Goal: Task Accomplishment & Management: Use online tool/utility

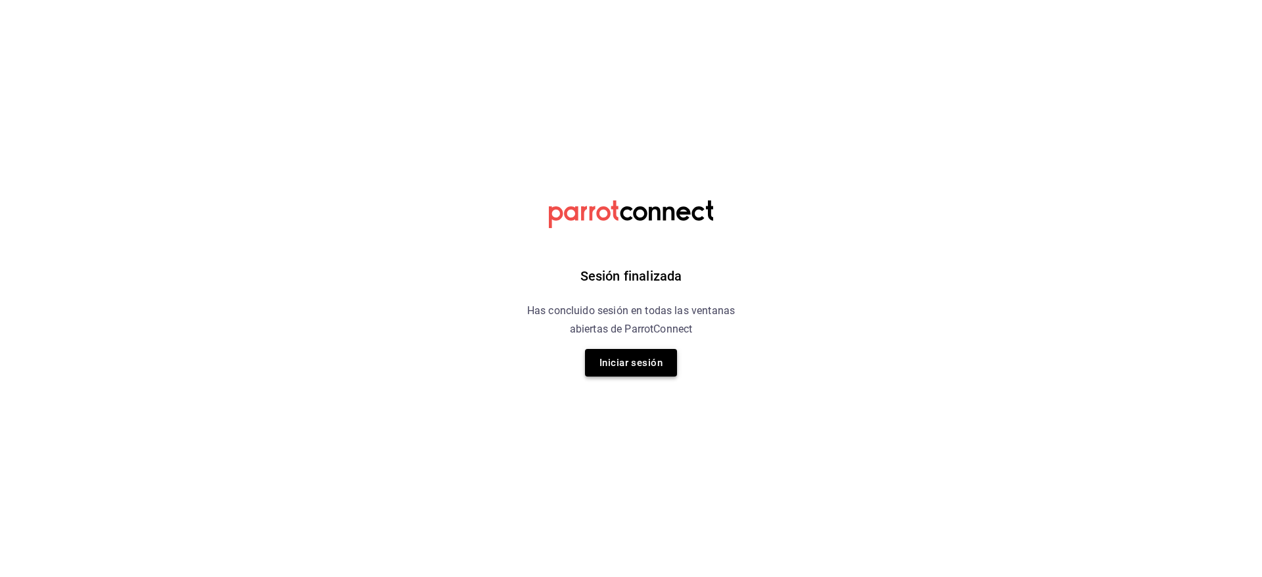
click at [630, 373] on button "Iniciar sesión" at bounding box center [631, 363] width 92 height 28
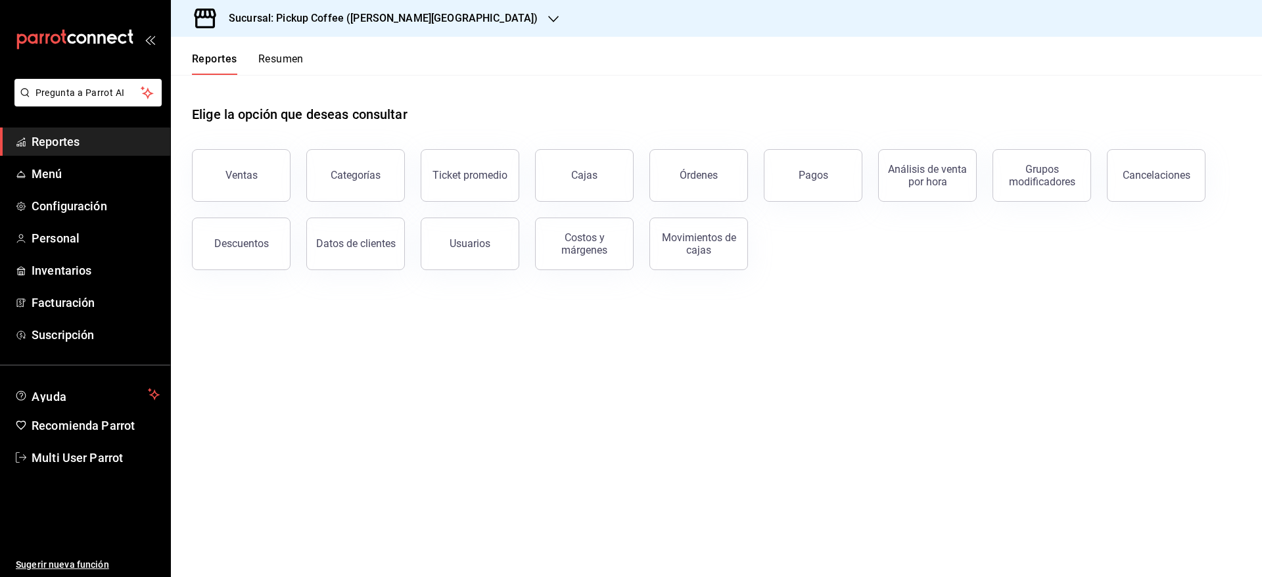
click at [262, 51] on div "Reportes Resumen" at bounding box center [237, 56] width 133 height 38
click at [269, 54] on button "Resumen" at bounding box center [280, 64] width 45 height 22
click at [296, 60] on html "Pregunta a Parrot AI Reportes Menú Configuración Personal Inventarios Facturaci…" at bounding box center [631, 288] width 1262 height 577
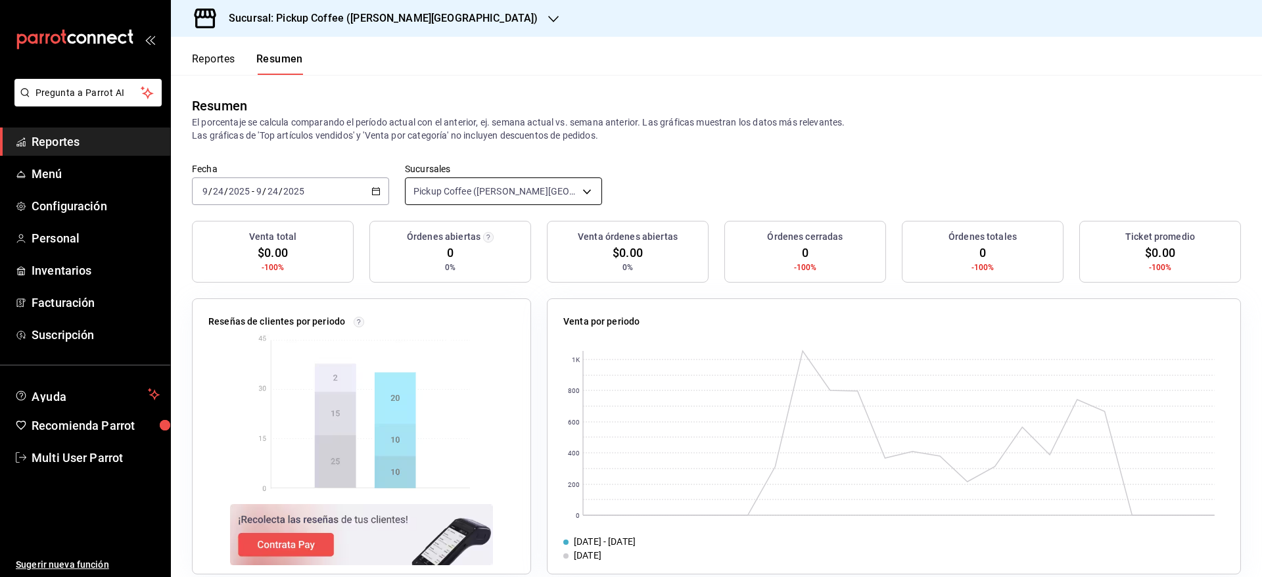
click at [485, 182] on body "Pregunta a Parrot AI Reportes Menú Configuración Personal Inventarios Facturaci…" at bounding box center [631, 288] width 1262 height 577
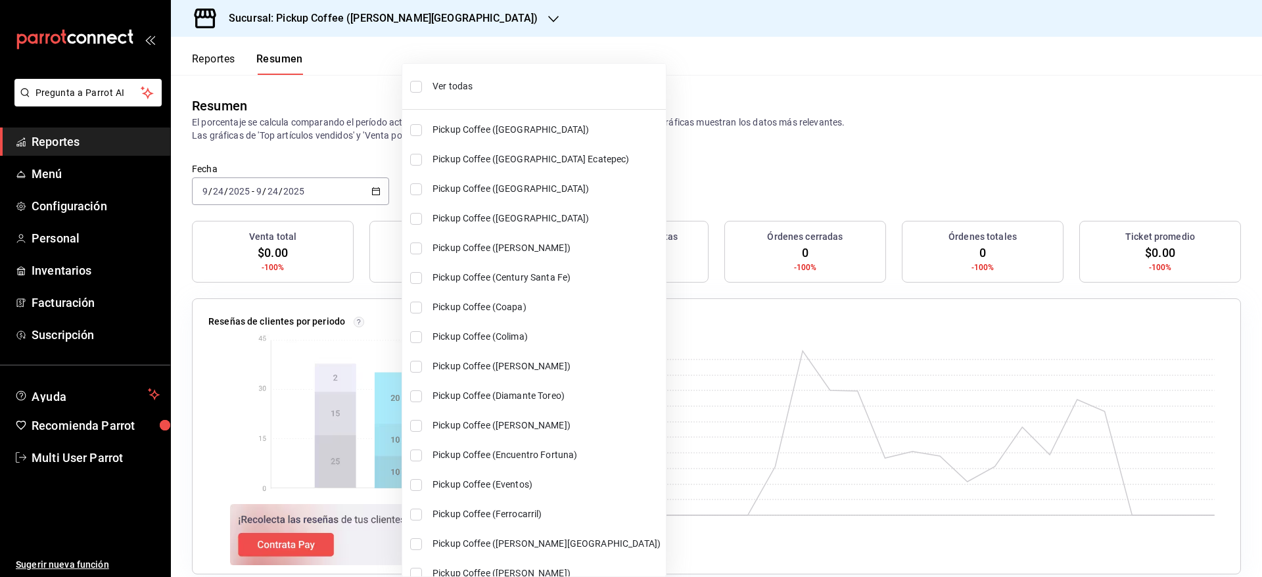
click at [574, 76] on li "Ver todas" at bounding box center [534, 86] width 264 height 35
type input "[object Object],[object Object],[object Object],[object Object],[object Object]…"
checkbox input "true"
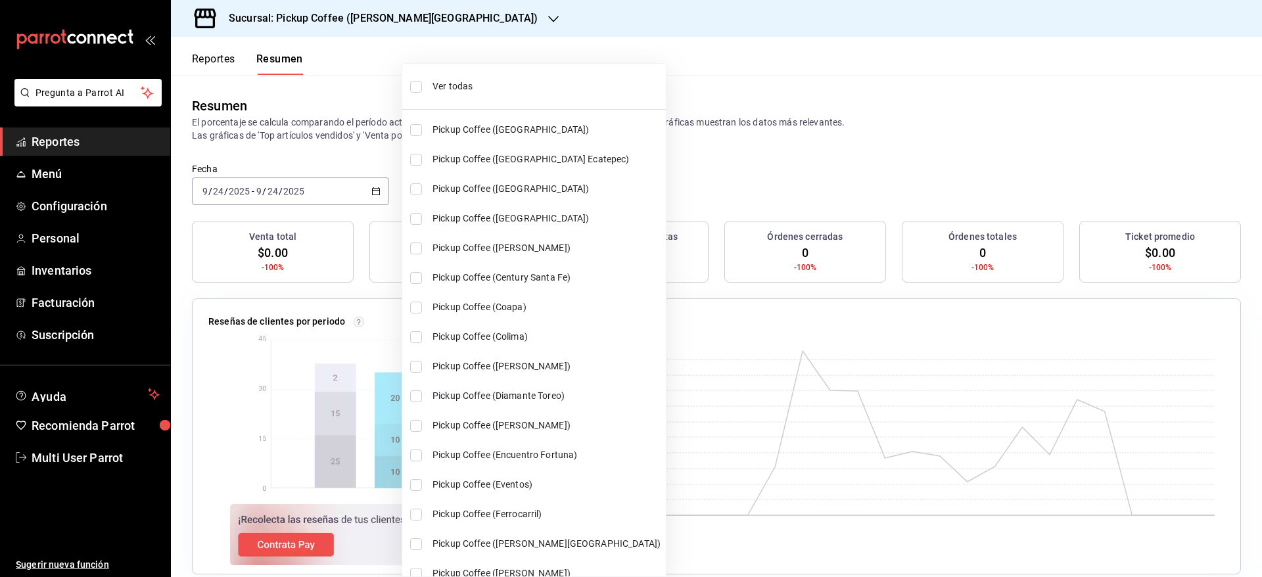
checkbox input "true"
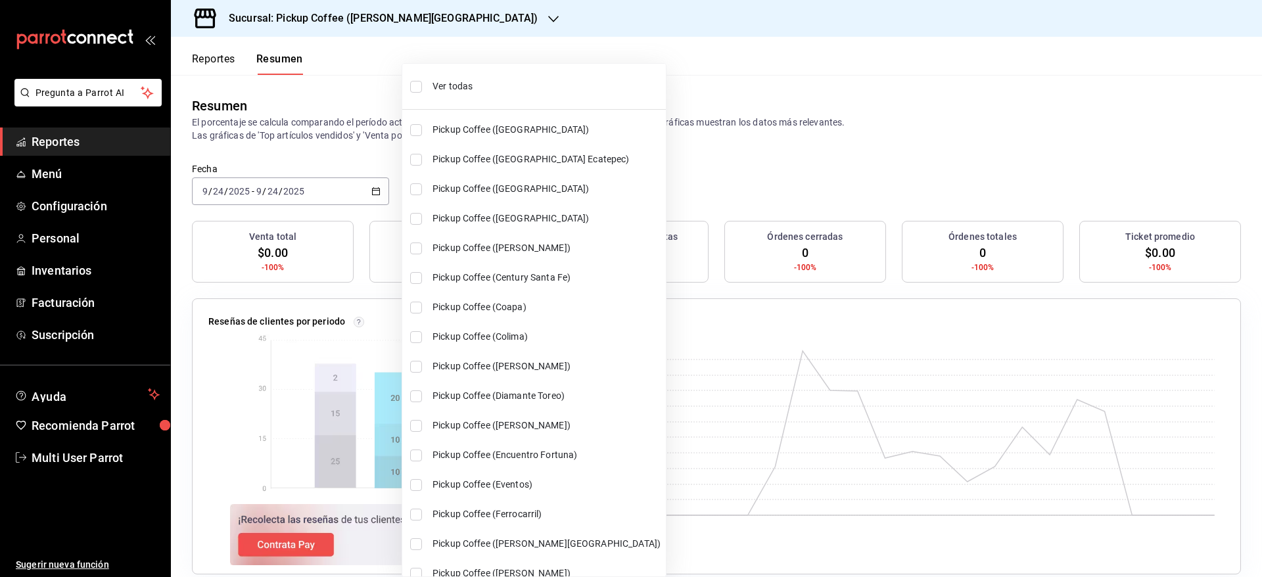
checkbox input "true"
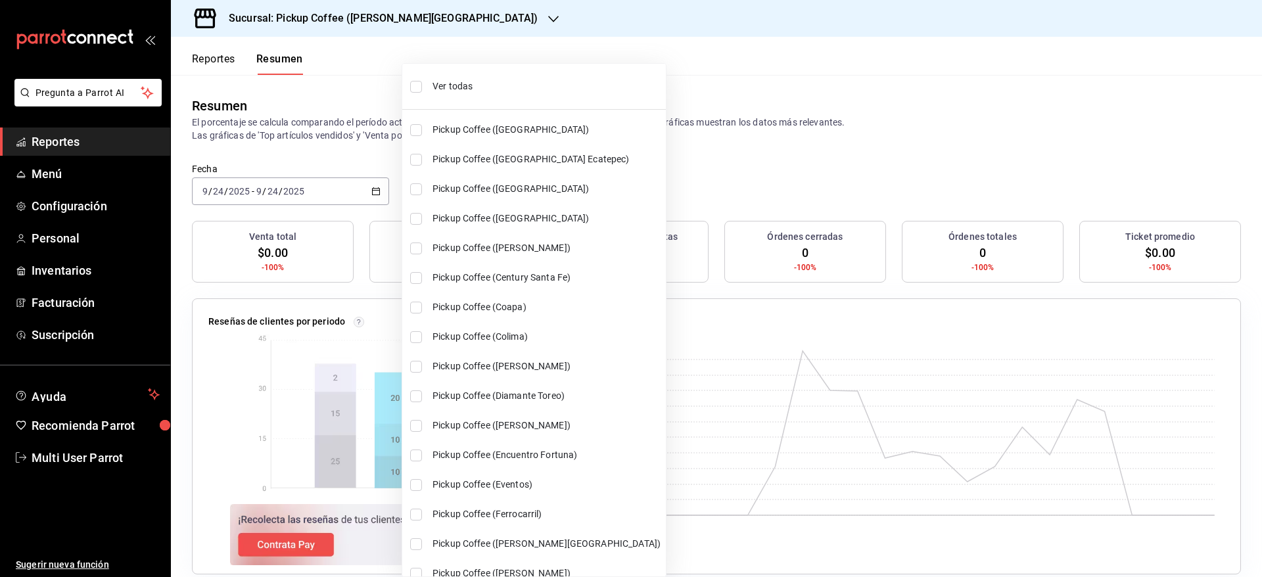
checkbox input "true"
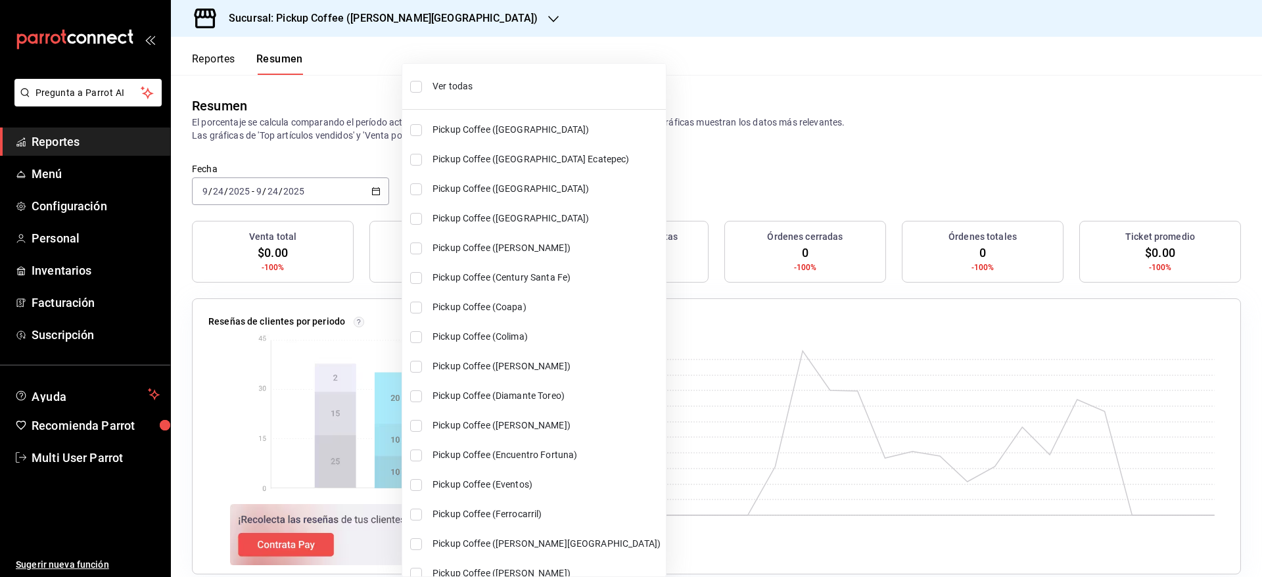
checkbox input "true"
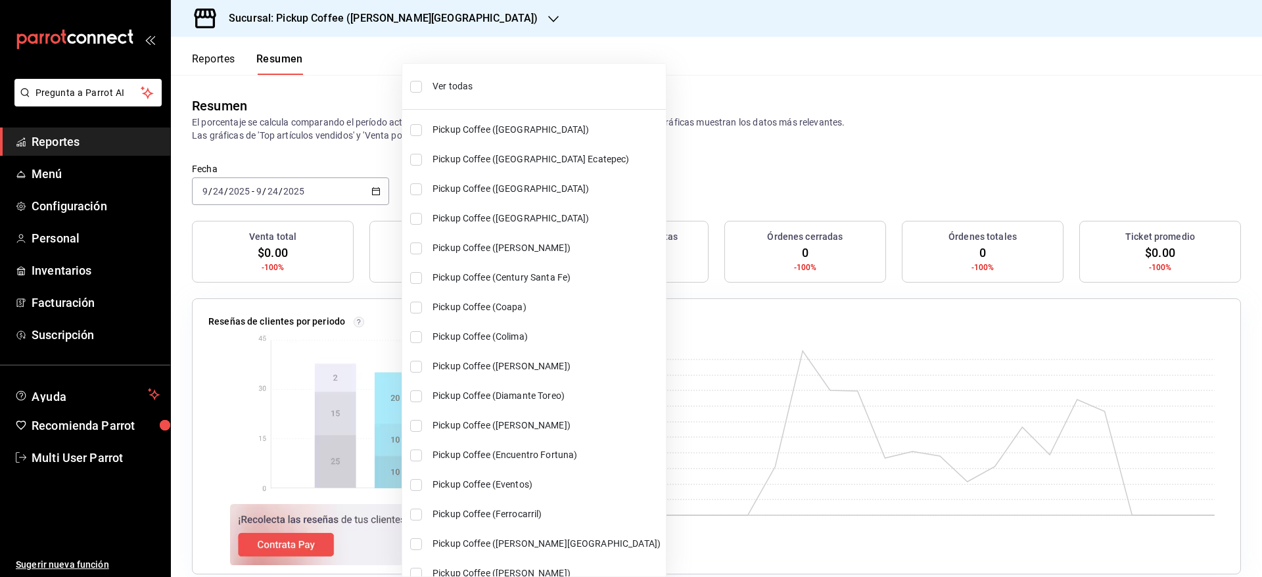
checkbox input "true"
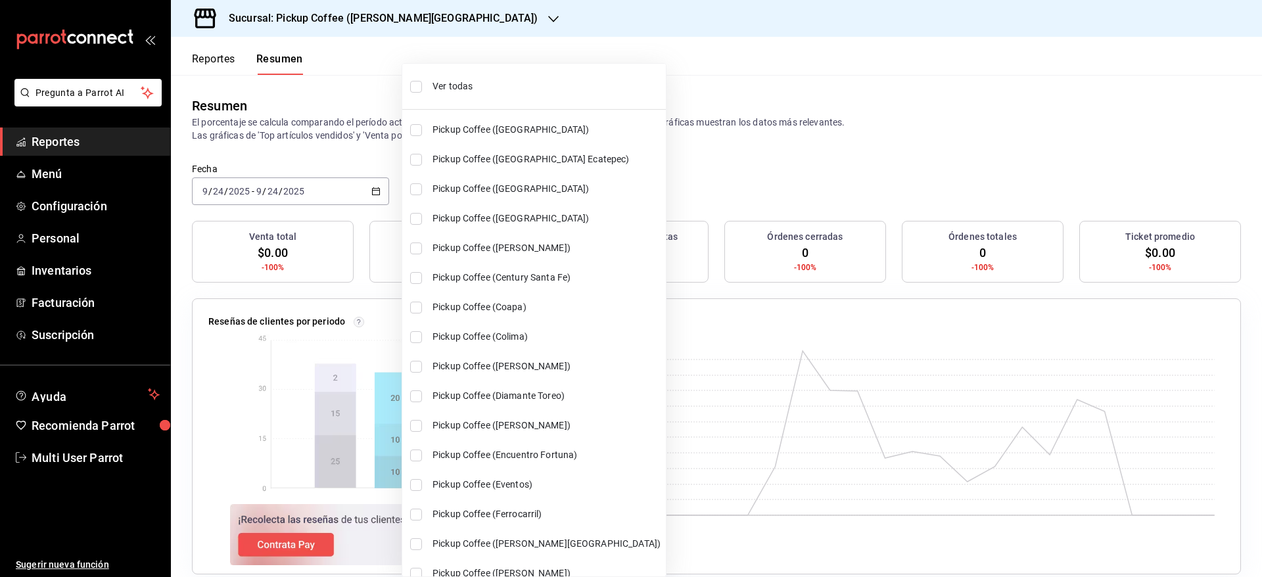
checkbox input "true"
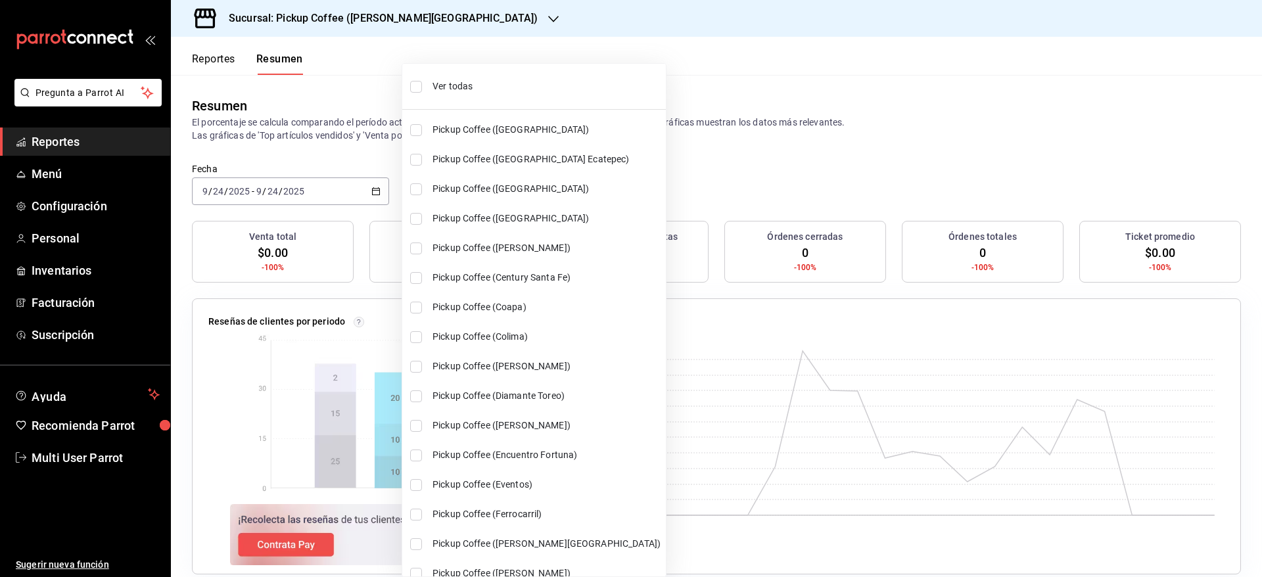
checkbox input "true"
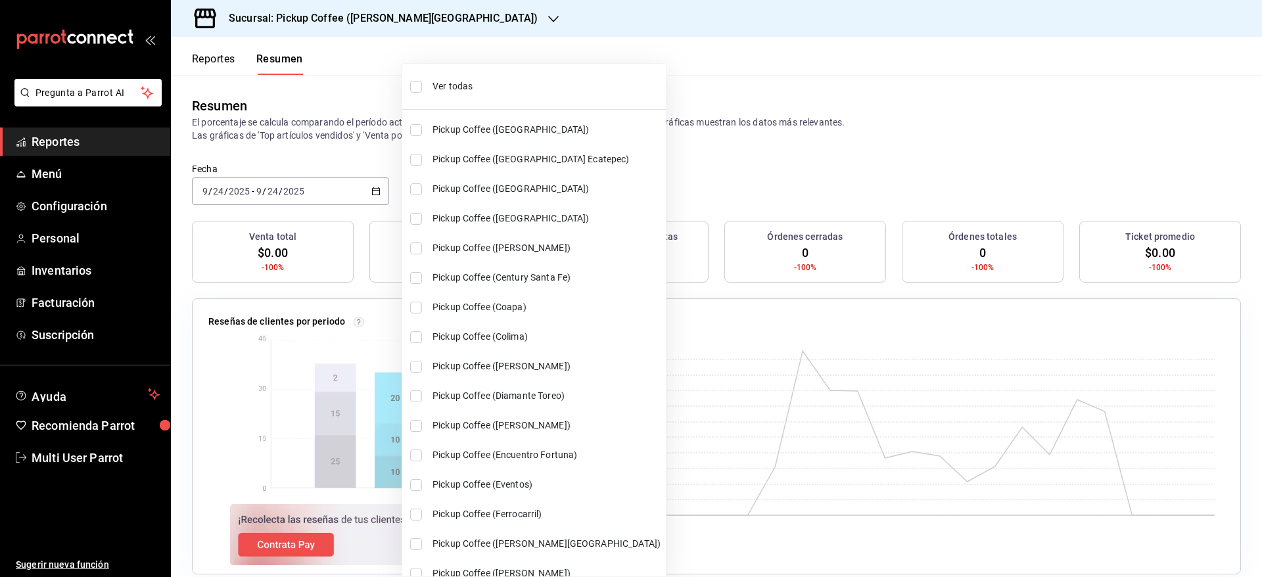
checkbox input "true"
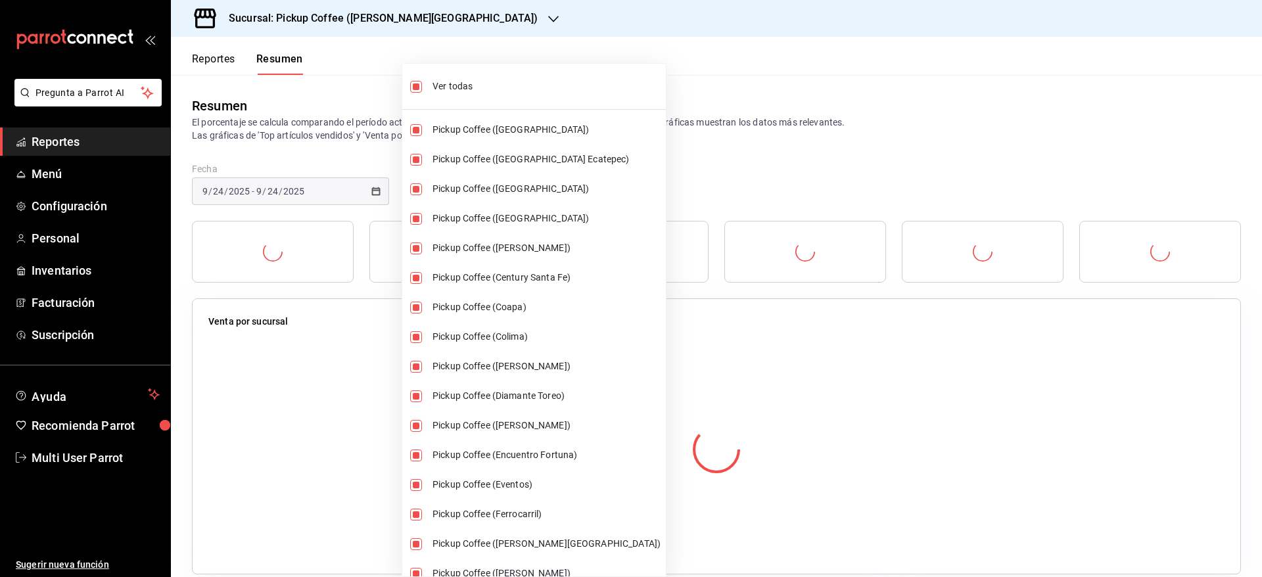
click at [694, 87] on div at bounding box center [631, 288] width 1262 height 577
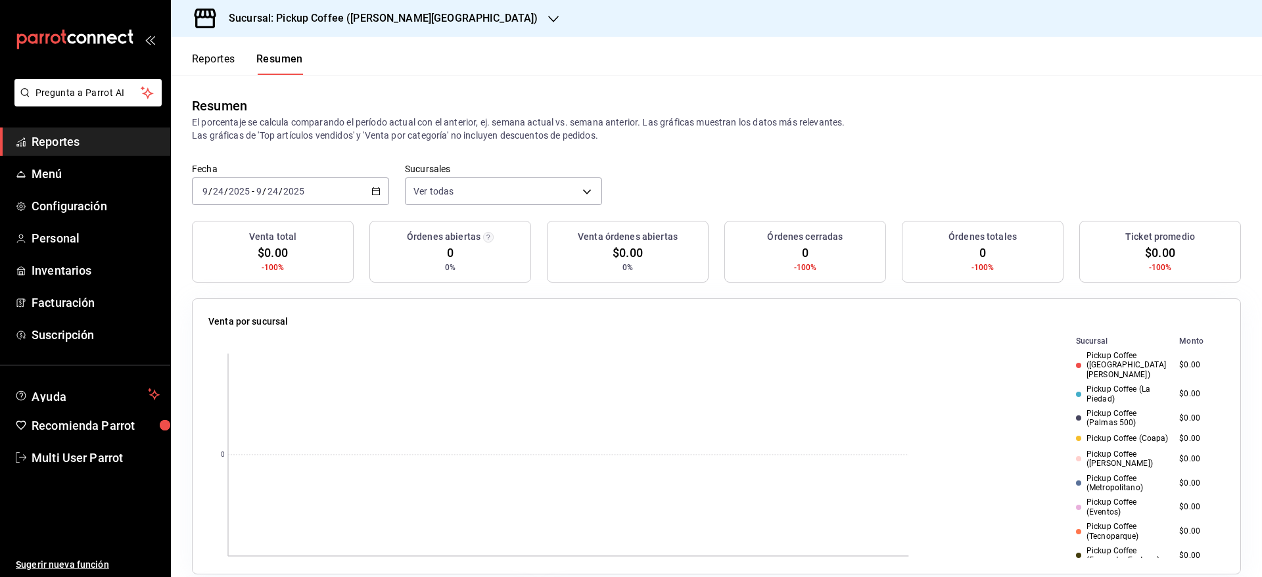
click at [367, 191] on div "[DATE] [DATE] - [DATE] [DATE]" at bounding box center [290, 191] width 197 height 28
click at [254, 252] on li "Ayer" at bounding box center [254, 261] width 123 height 30
